Goal: Use online tool/utility: Utilize a website feature to perform a specific function

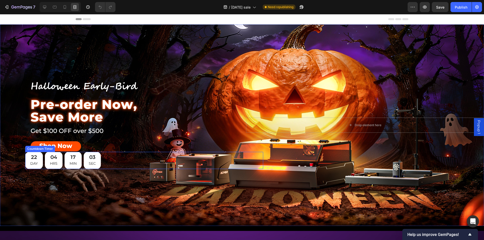
click at [68, 164] on div "17 MIN" at bounding box center [73, 160] width 17 height 17
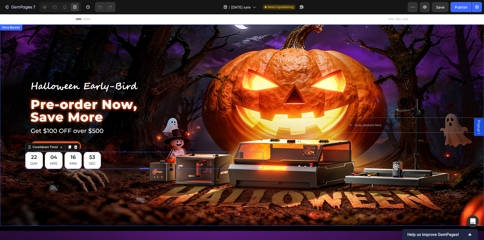
click at [88, 156] on div "53 SEC" at bounding box center [92, 160] width 17 height 17
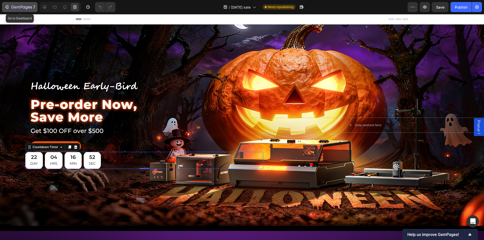
click at [36, 4] on button "7" at bounding box center [20, 7] width 36 height 10
click at [44, 6] on icon at bounding box center [44, 7] width 5 height 5
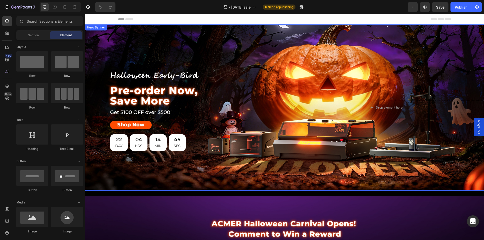
click at [153, 150] on div "14 MIN" at bounding box center [158, 142] width 17 height 17
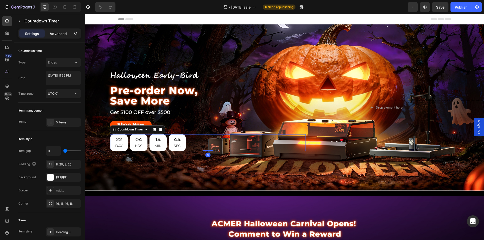
click at [50, 33] on p "Advanced" at bounding box center [58, 33] width 17 height 5
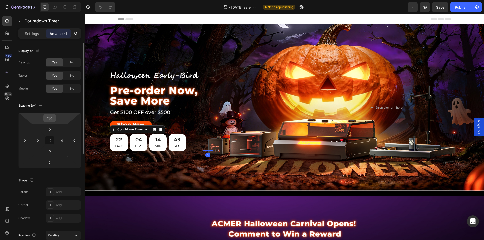
click at [47, 118] on input "280" at bounding box center [50, 118] width 10 height 8
type input "0"
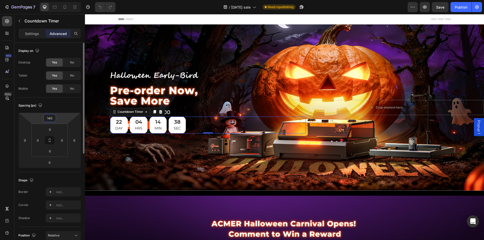
type input "140"
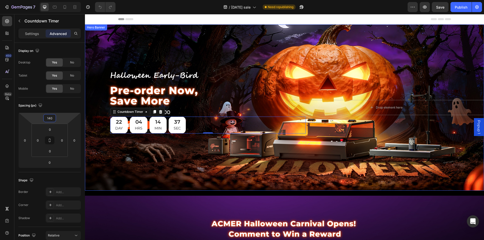
click at [183, 149] on div "Background Image" at bounding box center [284, 107] width 399 height 166
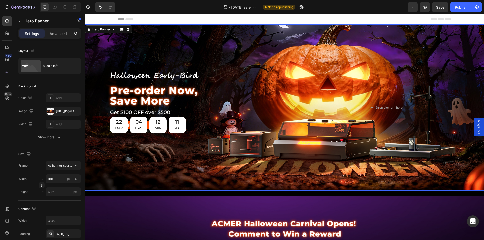
click at [165, 128] on div "12 MIN" at bounding box center [158, 125] width 17 height 17
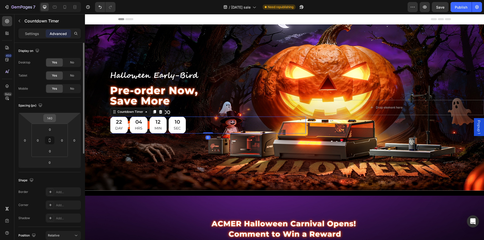
click at [52, 119] on input "140" at bounding box center [50, 118] width 10 height 8
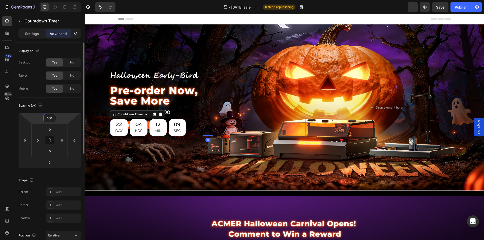
type input "160"
click at [245, 147] on div "Background Image" at bounding box center [284, 107] width 399 height 166
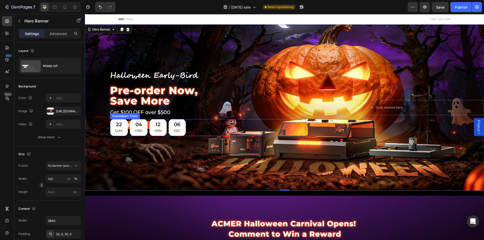
click at [144, 122] on div "04 HRS" at bounding box center [139, 127] width 18 height 17
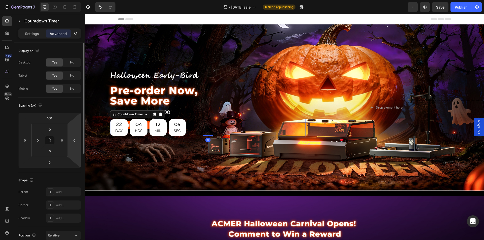
scroll to position [126, 0]
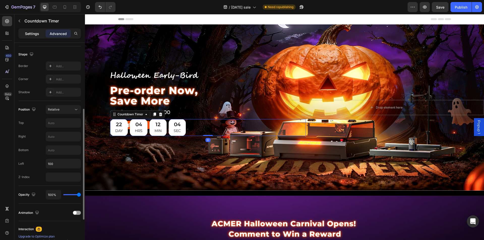
drag, startPoint x: 37, startPoint y: 33, endPoint x: 39, endPoint y: 37, distance: 4.5
click at [37, 33] on p "Settings" at bounding box center [32, 33] width 14 height 5
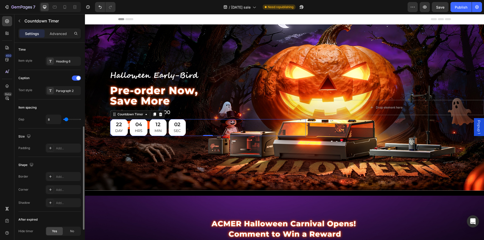
scroll to position [95, 0]
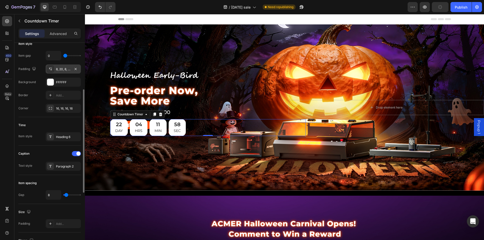
click at [62, 73] on div "8, 20, 8, 20" at bounding box center [63, 69] width 35 height 9
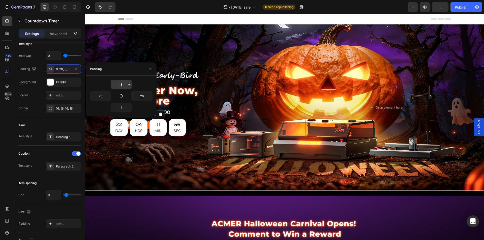
click at [119, 84] on input "8" at bounding box center [121, 84] width 21 height 9
type input "8"
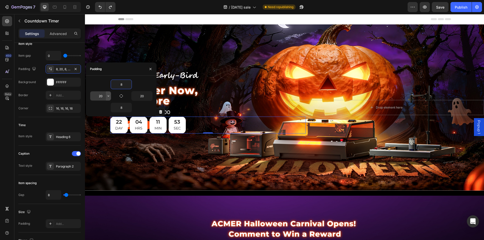
click at [109, 97] on icon "button" at bounding box center [108, 96] width 4 height 4
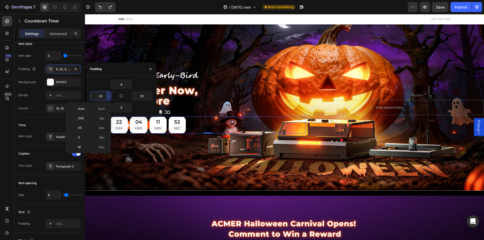
click at [101, 97] on input "20" at bounding box center [100, 96] width 21 height 9
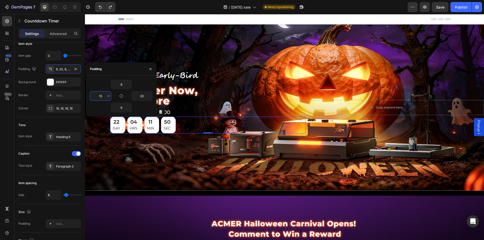
type input "20"
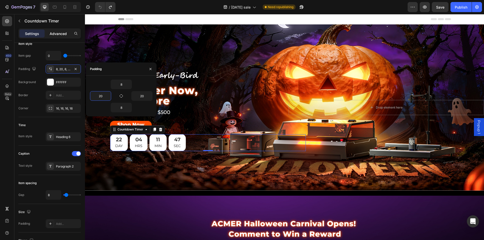
click at [65, 31] on p "Advanced" at bounding box center [58, 33] width 17 height 5
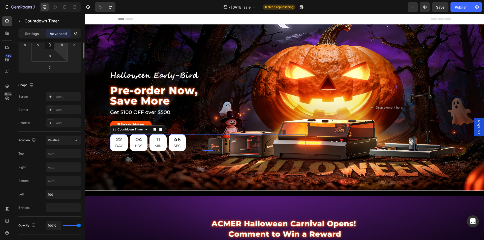
scroll to position [0, 0]
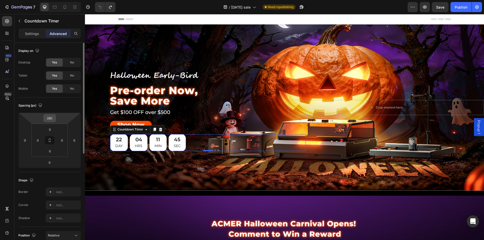
click at [48, 120] on input "280" at bounding box center [50, 118] width 10 height 8
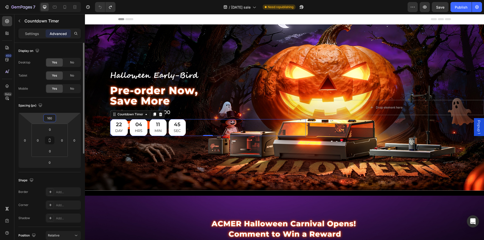
type input "160"
click at [36, 37] on div "Settings" at bounding box center [31, 33] width 25 height 8
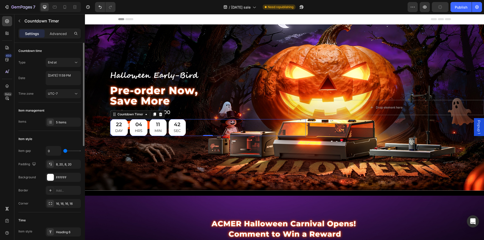
scroll to position [50, 0]
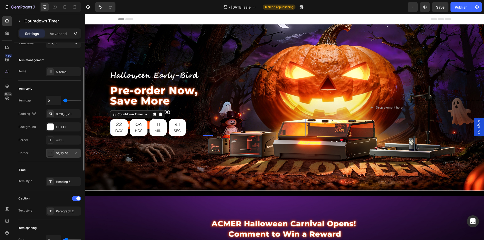
click at [63, 154] on div "16, 16, 16, 16" at bounding box center [63, 153] width 15 height 5
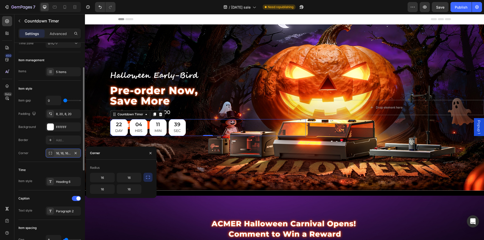
click at [58, 155] on div "16, 16, 16, 16" at bounding box center [63, 153] width 15 height 5
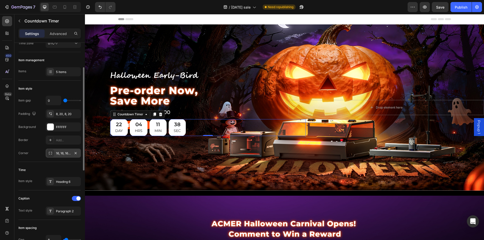
click at [55, 154] on div "16, 16, 16, 16" at bounding box center [63, 153] width 35 height 9
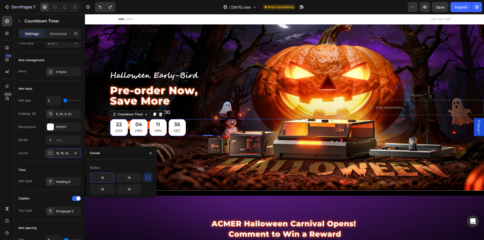
click at [147, 177] on icon "button" at bounding box center [147, 177] width 5 height 5
click at [131, 177] on input "16" at bounding box center [115, 177] width 51 height 9
type input "10"
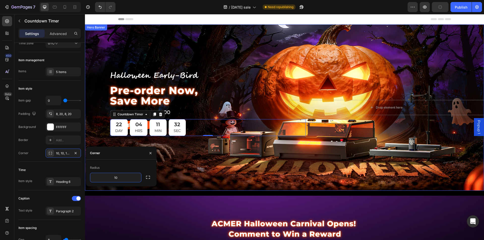
click at [225, 171] on div "Background Image" at bounding box center [284, 107] width 399 height 166
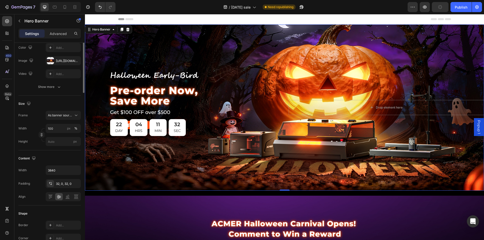
scroll to position [0, 0]
